Goal: Task Accomplishment & Management: Use online tool/utility

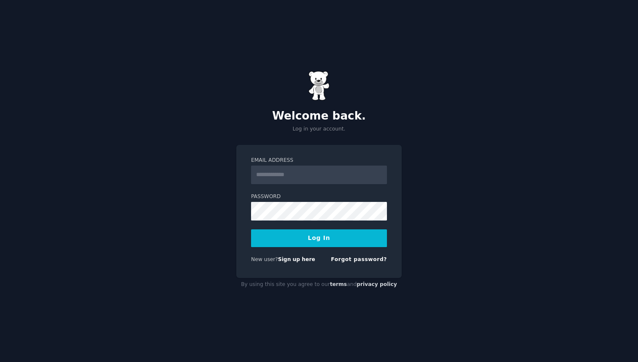
click at [292, 169] on input "Email Address" at bounding box center [319, 174] width 136 height 19
type input "*"
type input "**********"
click at [312, 230] on button "Log In" at bounding box center [319, 238] width 136 height 18
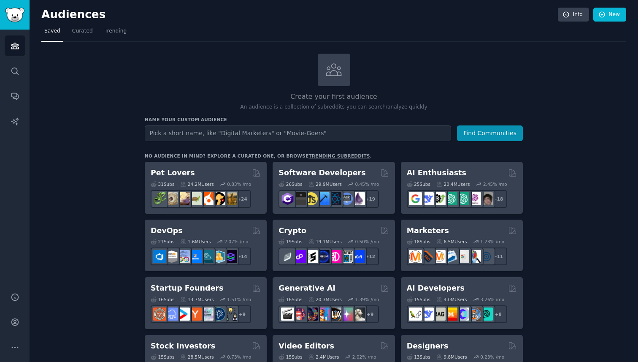
click at [271, 130] on input "text" at bounding box center [298, 133] width 306 height 16
click at [457, 125] on button "Find Communities" at bounding box center [490, 133] width 66 height 16
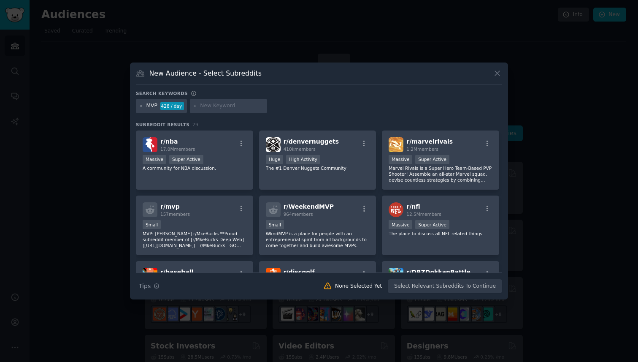
click at [503, 72] on div "New Audience - Select Subreddits Search keywords MVP 428 / day Subreddit Result…" at bounding box center [319, 180] width 378 height 237
click at [497, 74] on icon at bounding box center [497, 73] width 5 height 5
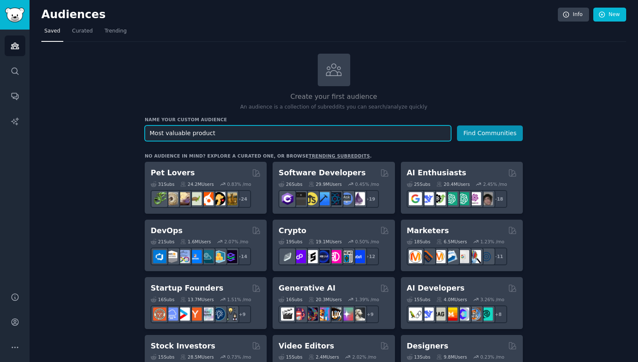
click at [457, 125] on button "Find Communities" at bounding box center [490, 133] width 66 height 16
type input "create mvp"
click at [457, 125] on button "Find Communities" at bounding box center [490, 133] width 66 height 16
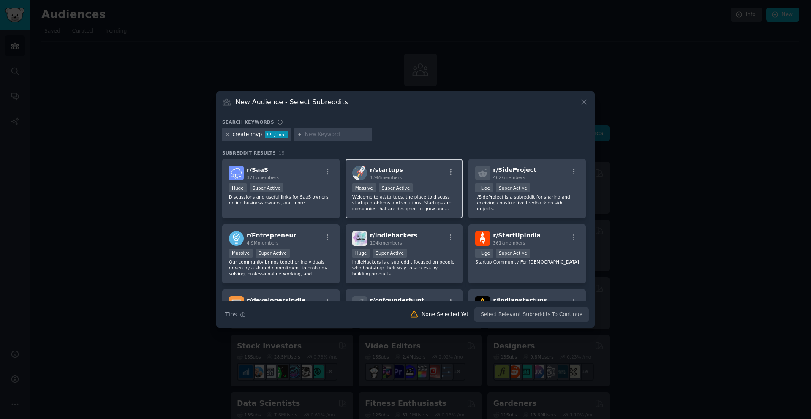
click at [415, 184] on div "1,000,000+ members Massive Super Active" at bounding box center [404, 188] width 104 height 11
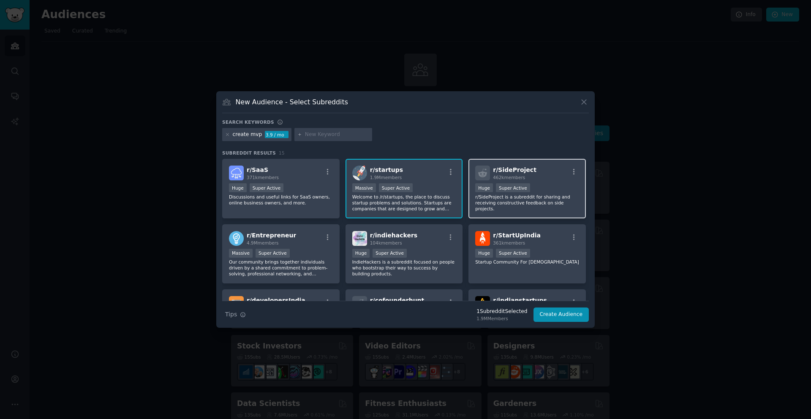
click at [522, 165] on div "r/ SideProject 462k members 100,000 - 1,000,000 members Huge Super Active r/Sid…" at bounding box center [526, 189] width 117 height 60
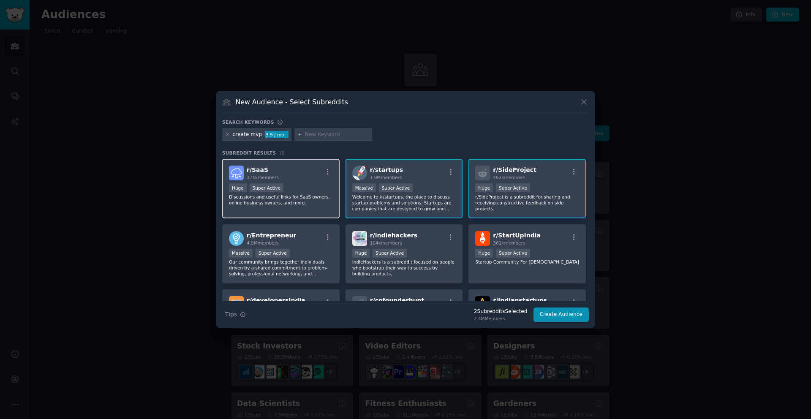
click at [281, 199] on p "Discussions and useful links for SaaS owners, online business owners, and more." at bounding box center [281, 200] width 104 height 12
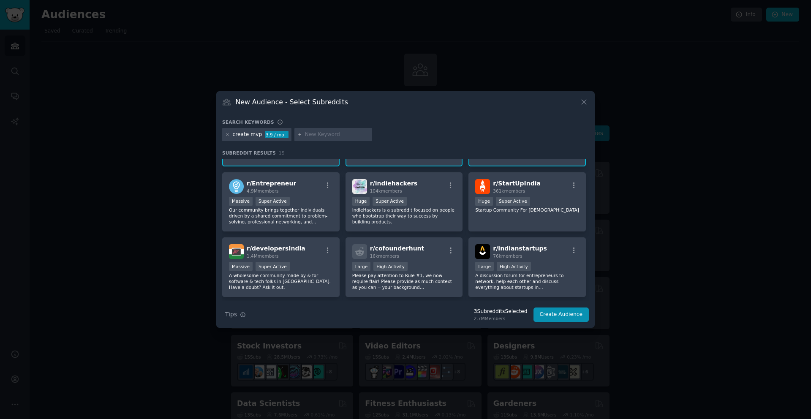
scroll to position [53, 0]
click at [319, 210] on p "Our community brings together individuals driven by a shared commitment to prob…" at bounding box center [281, 215] width 104 height 18
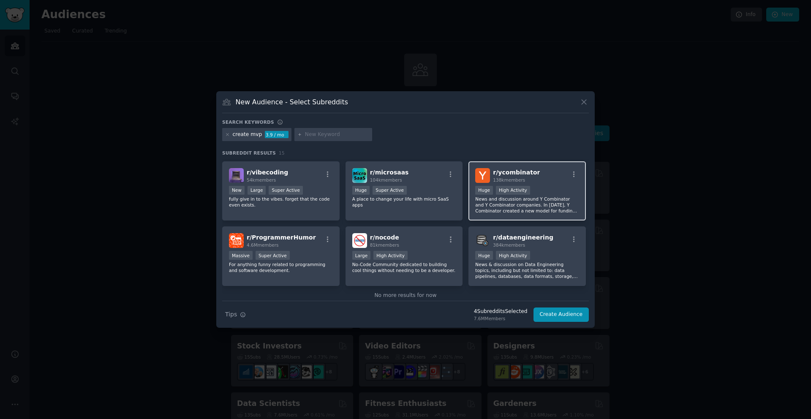
scroll to position [196, 0]
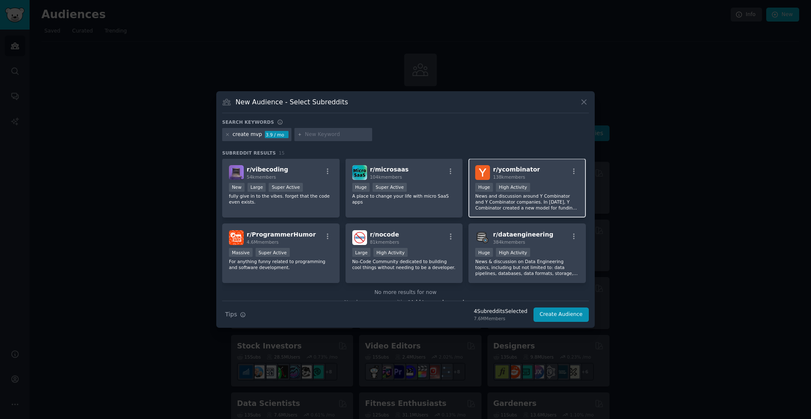
click at [500, 210] on p "News and discussion around Y Combinator and Y Combinator companies. In [DATE], …" at bounding box center [527, 202] width 104 height 18
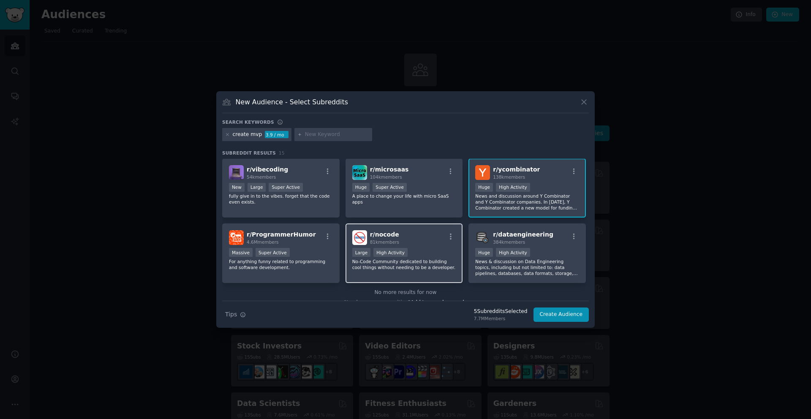
click at [443, 267] on p "No-Code Community dedicated to building cool things without needing to be a dev…" at bounding box center [404, 264] width 104 height 12
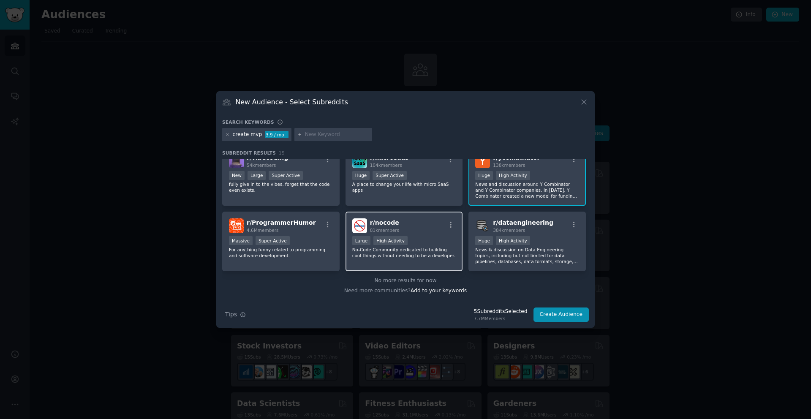
click at [401, 255] on p "No-Code Community dedicated to building cool things without needing to be a dev…" at bounding box center [404, 253] width 104 height 12
click at [563, 315] on button "Create Audience" at bounding box center [561, 314] width 56 height 14
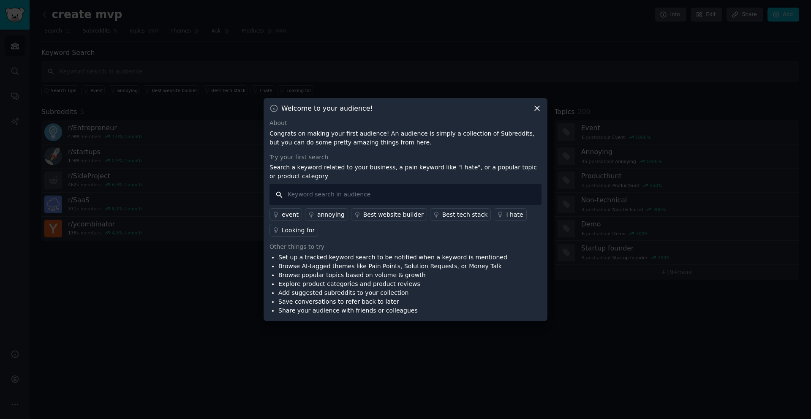
click at [366, 202] on input "text" at bounding box center [405, 195] width 272 height 22
type input "mvp"
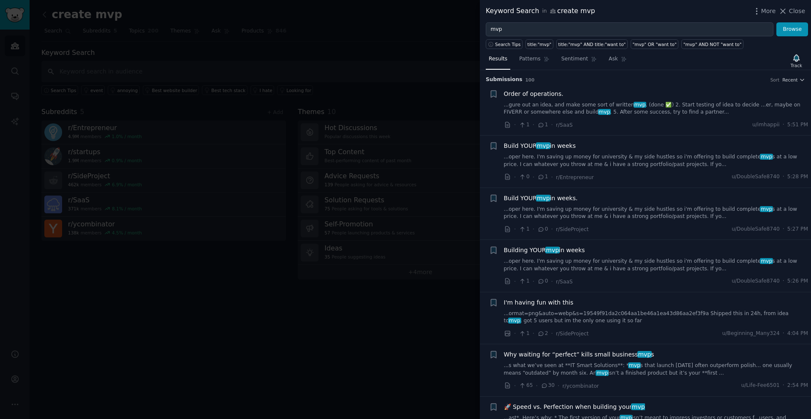
click at [638, 105] on link "...gure out an idea, and make some sort of written mvp . (done ✅) 2. Start test…" at bounding box center [656, 108] width 304 height 15
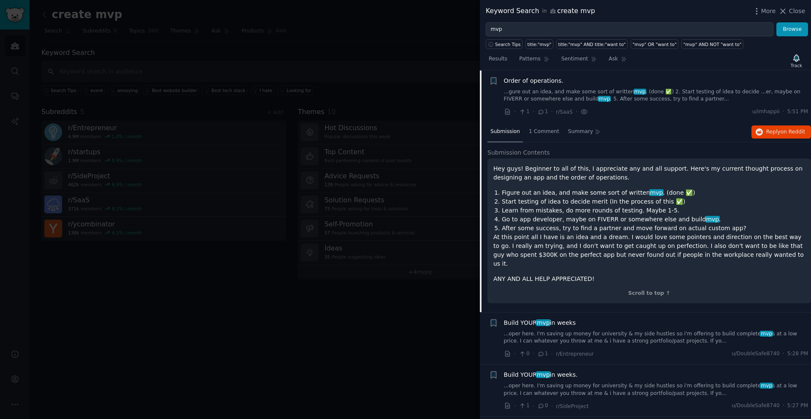
scroll to position [14, 0]
click at [622, 319] on div "Build YOUR mvp in weeks ...oper here. I'm saving up money for university & my s…" at bounding box center [656, 331] width 304 height 27
click at [638, 330] on link "...oper here. I'm saving up money for university & my side hustles so i'm offer…" at bounding box center [656, 337] width 304 height 15
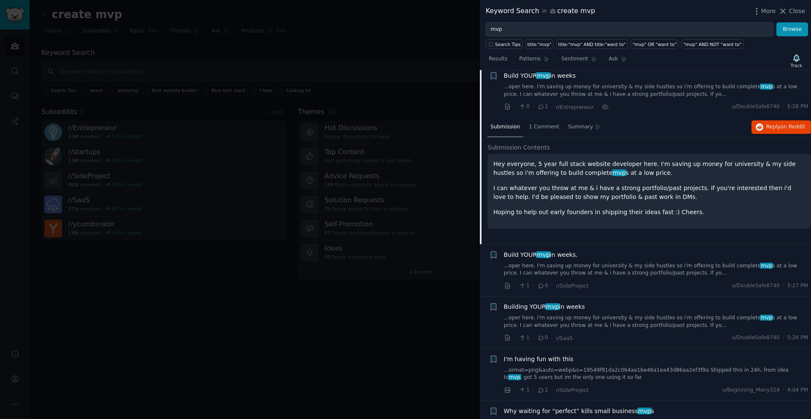
scroll to position [73, 0]
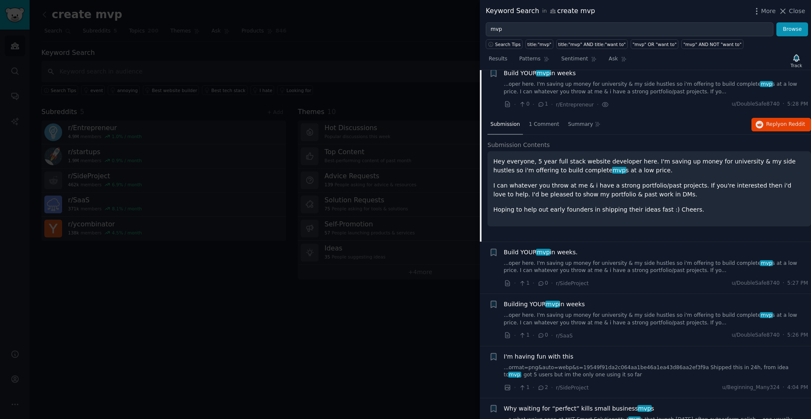
click at [558, 302] on span "Building YOUR mvp in weeks" at bounding box center [544, 304] width 81 height 9
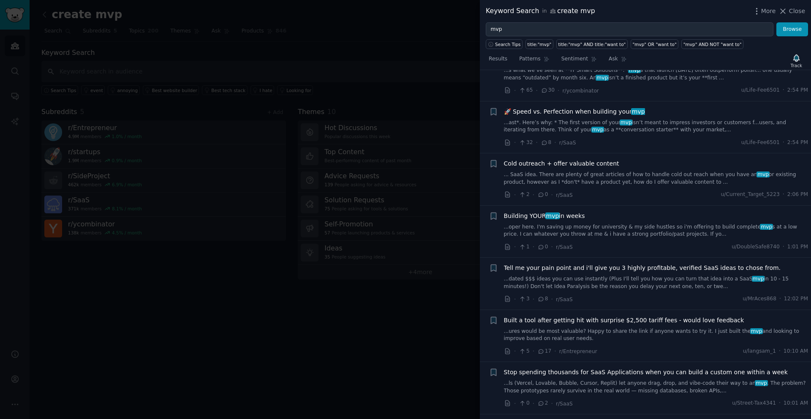
scroll to position [430, 0]
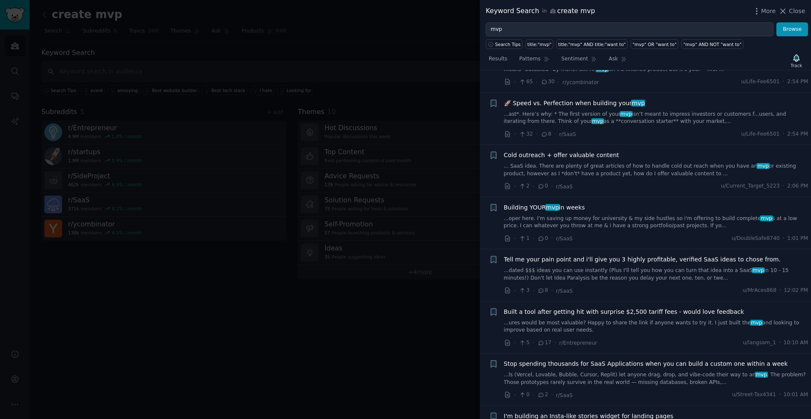
click at [325, 300] on div at bounding box center [405, 209] width 811 height 419
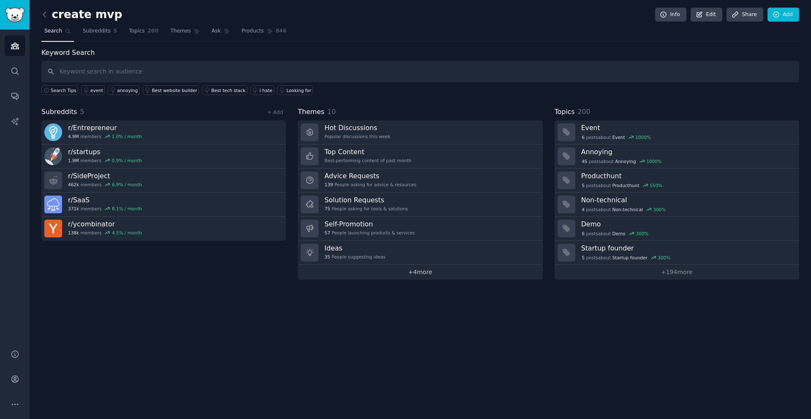
click at [428, 268] on link "+ 4 more" at bounding box center [420, 272] width 244 height 15
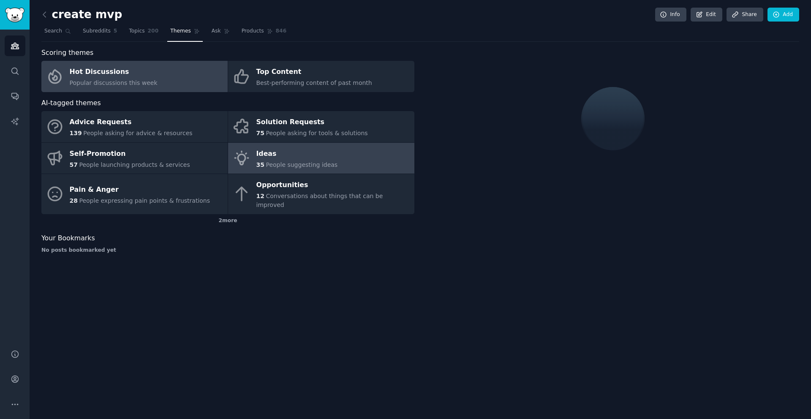
click at [322, 157] on div "Ideas" at bounding box center [296, 154] width 81 height 14
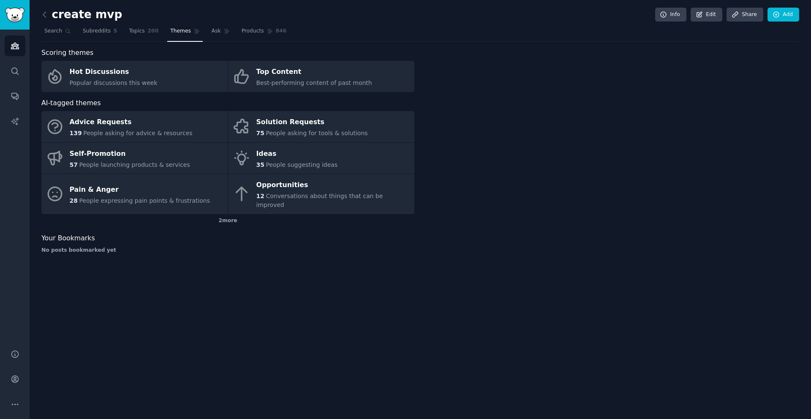
click at [176, 33] on span "Themes" at bounding box center [180, 31] width 21 height 8
click at [47, 8] on link at bounding box center [46, 15] width 11 height 14
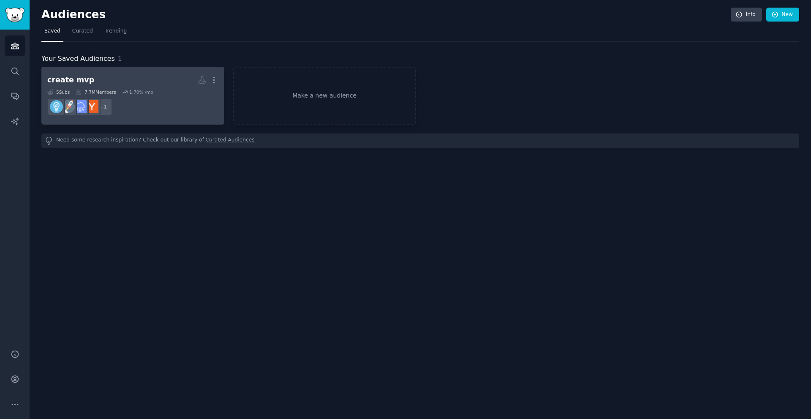
click at [179, 93] on div "5 Sub s 7.7M Members 1.70 % /mo" at bounding box center [132, 92] width 171 height 6
